Goal: Transaction & Acquisition: Purchase product/service

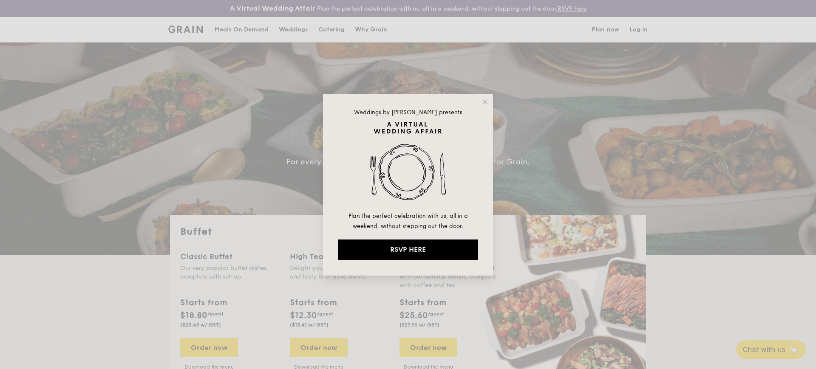
select select
click at [485, 102] on icon at bounding box center [485, 102] width 8 height 8
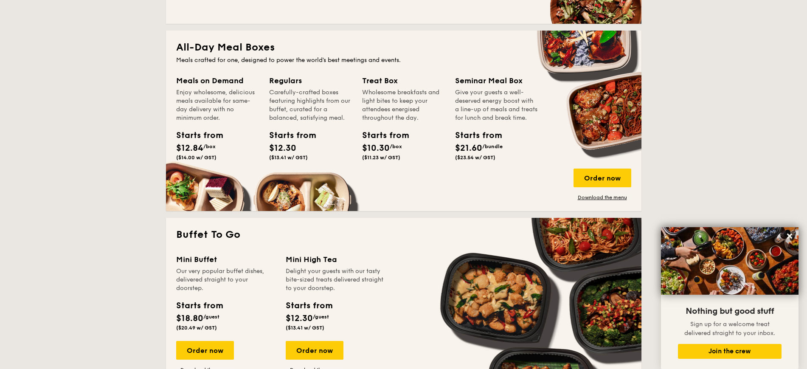
scroll to position [531, 0]
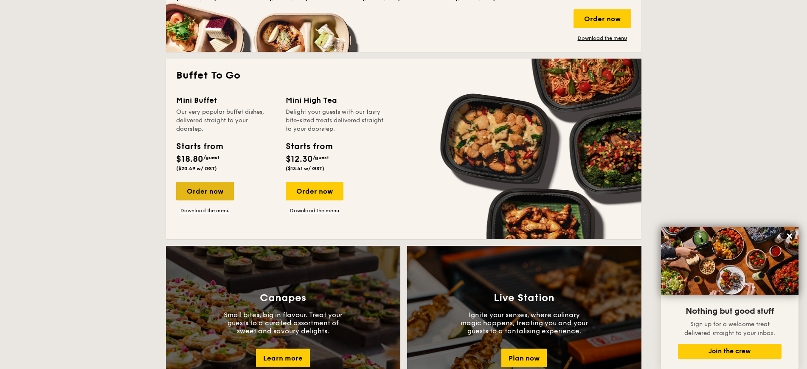
click at [201, 193] on div "Order now" at bounding box center [205, 191] width 58 height 19
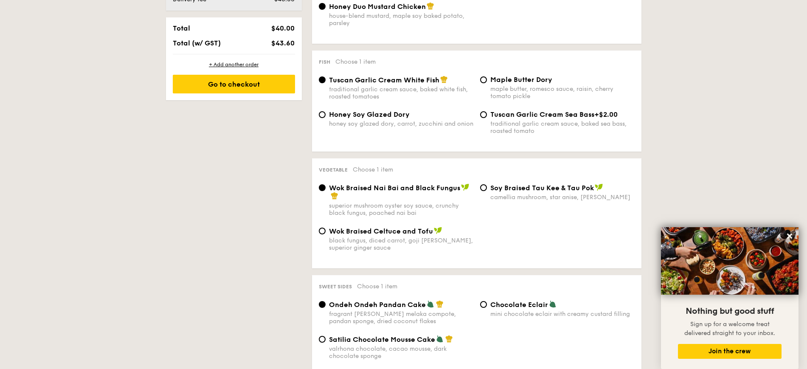
select select
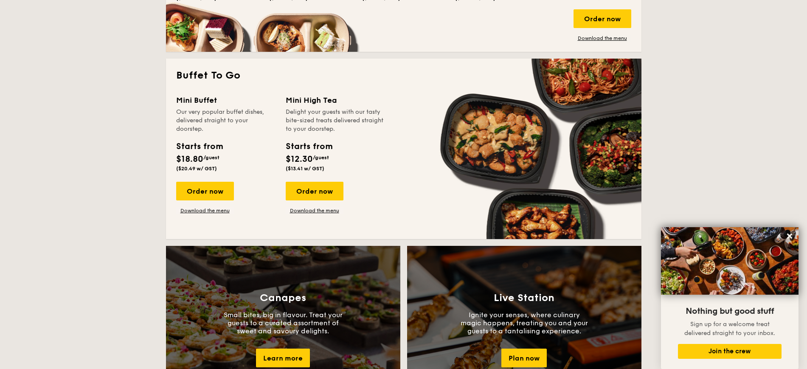
scroll to position [1289, 0]
